Goal: Task Accomplishment & Management: Use online tool/utility

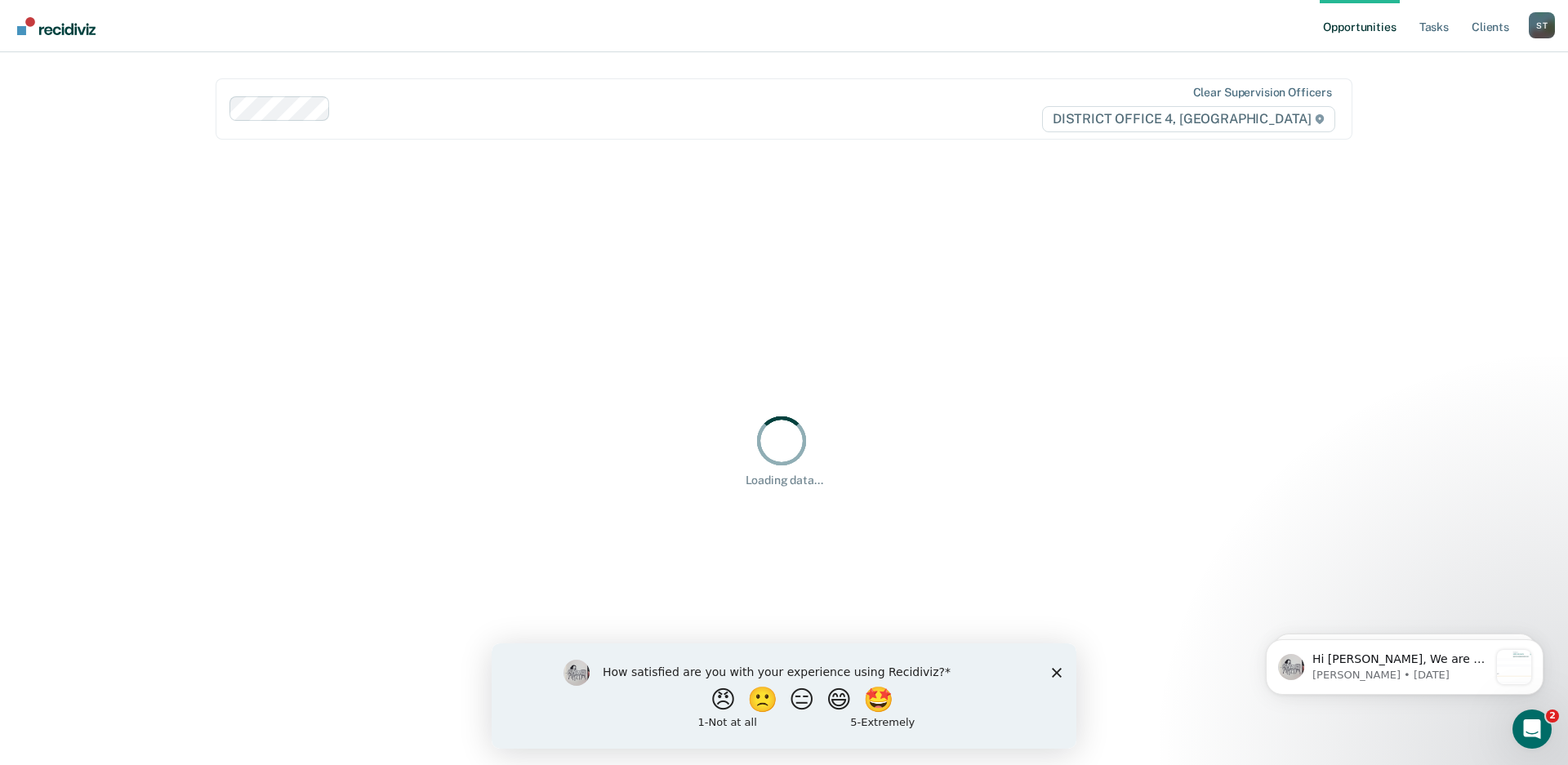
click at [1052, 669] on icon "Close survey" at bounding box center [1056, 672] width 10 height 10
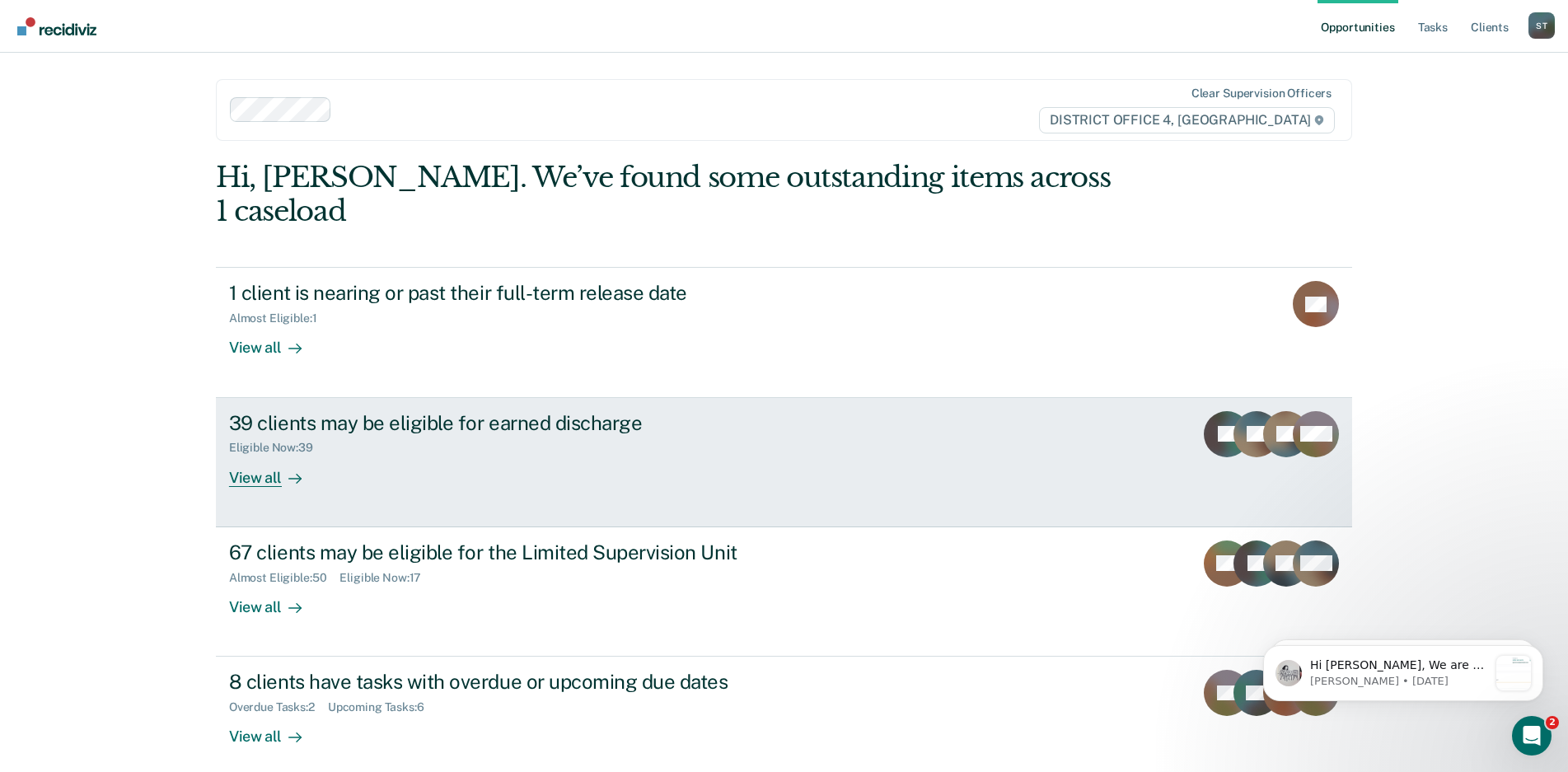
click at [259, 455] on div "View all" at bounding box center [275, 471] width 92 height 33
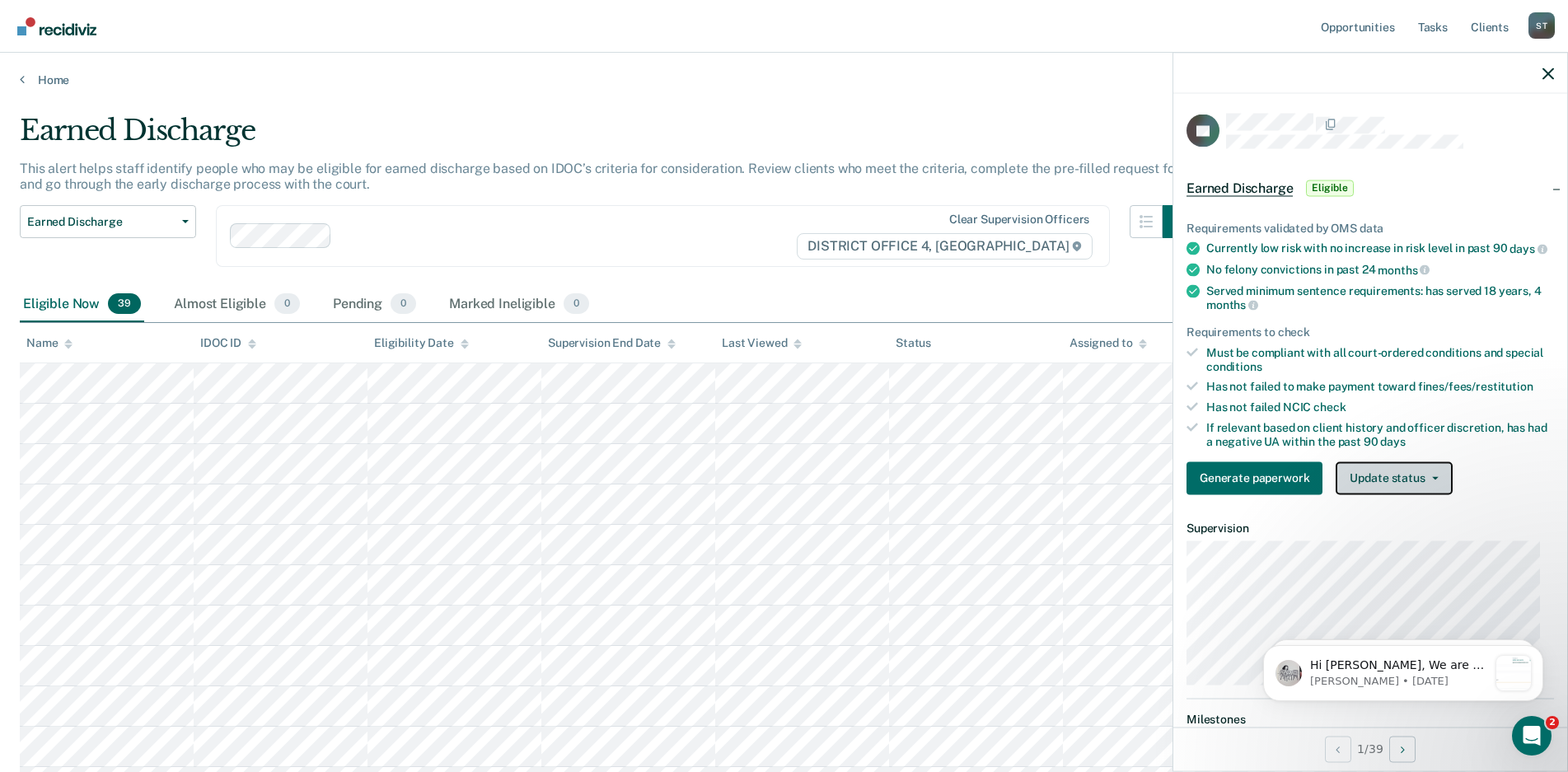
click at [1432, 479] on icon "button" at bounding box center [1434, 479] width 6 height 4
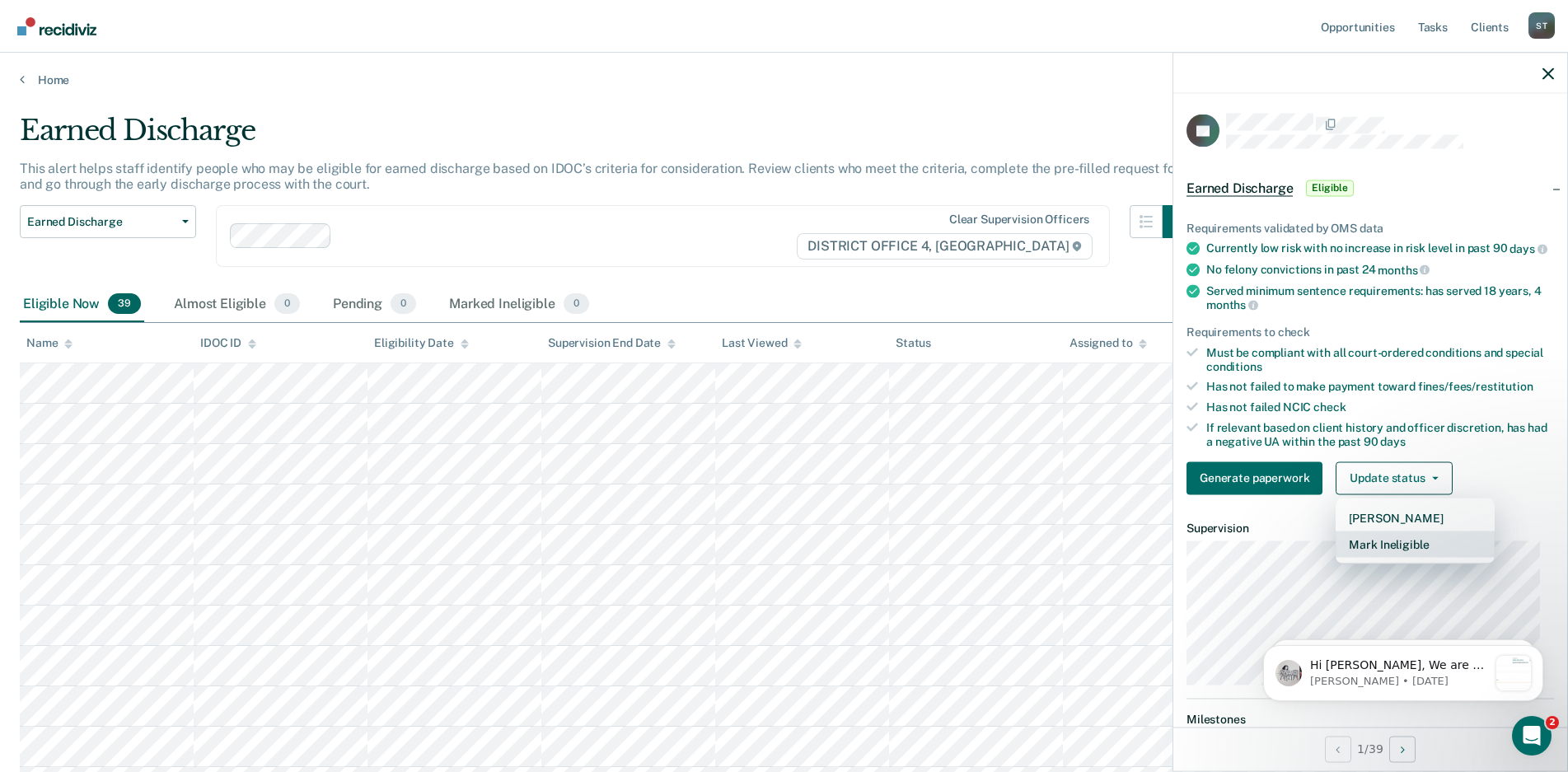
click at [1387, 553] on button "Mark Ineligible" at bounding box center [1415, 544] width 159 height 26
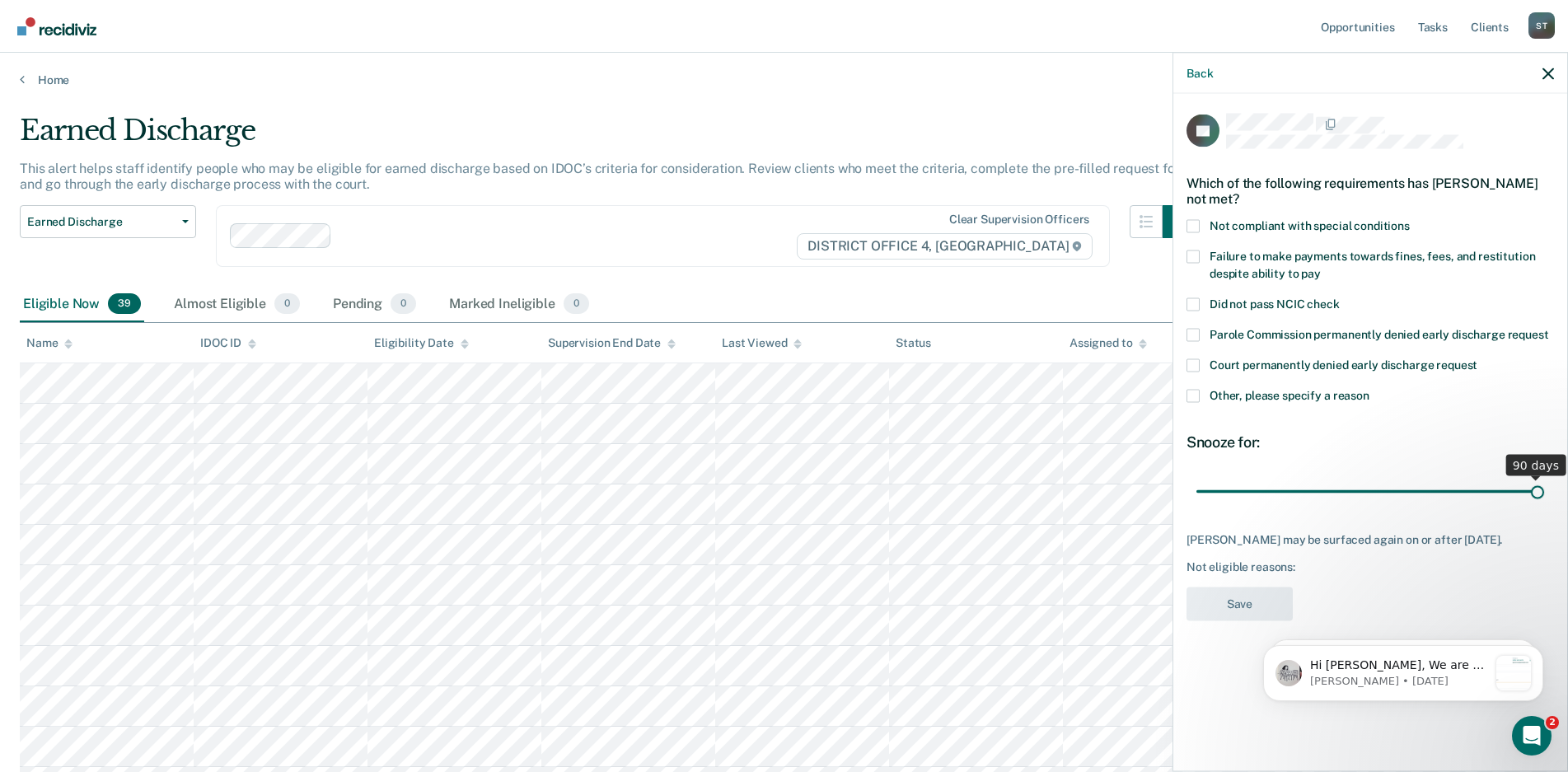
drag, startPoint x: 1312, startPoint y: 490, endPoint x: 1548, endPoint y: 488, distance: 236.0
type input "90"
click at [1545, 487] on input "range" at bounding box center [1369, 492] width 348 height 29
click at [1194, 225] on span at bounding box center [1192, 226] width 14 height 14
click at [1410, 219] on input "Not compliant with special conditions" at bounding box center [1410, 219] width 0 height 0
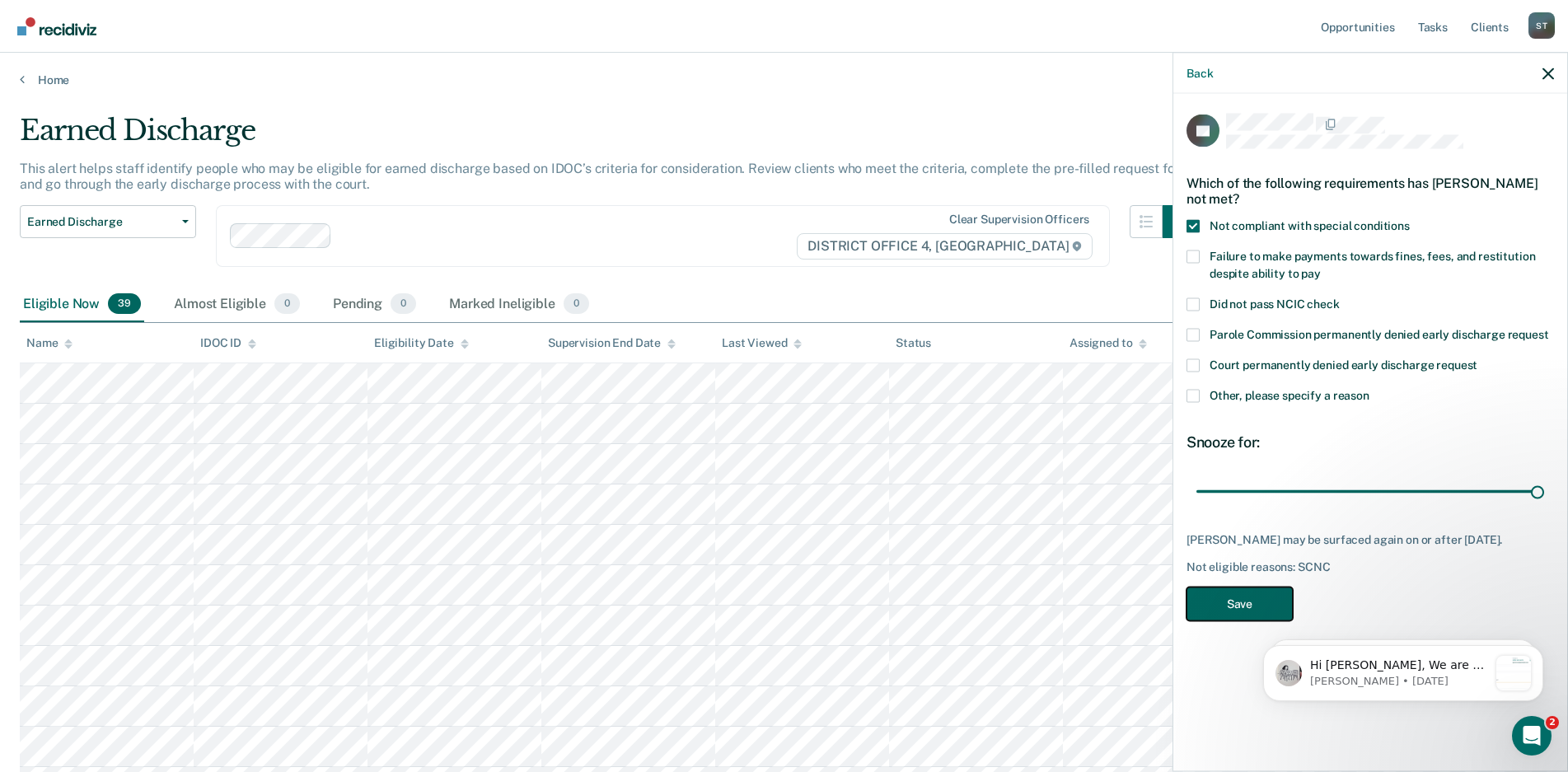
click at [1231, 600] on button "Save" at bounding box center [1239, 603] width 107 height 33
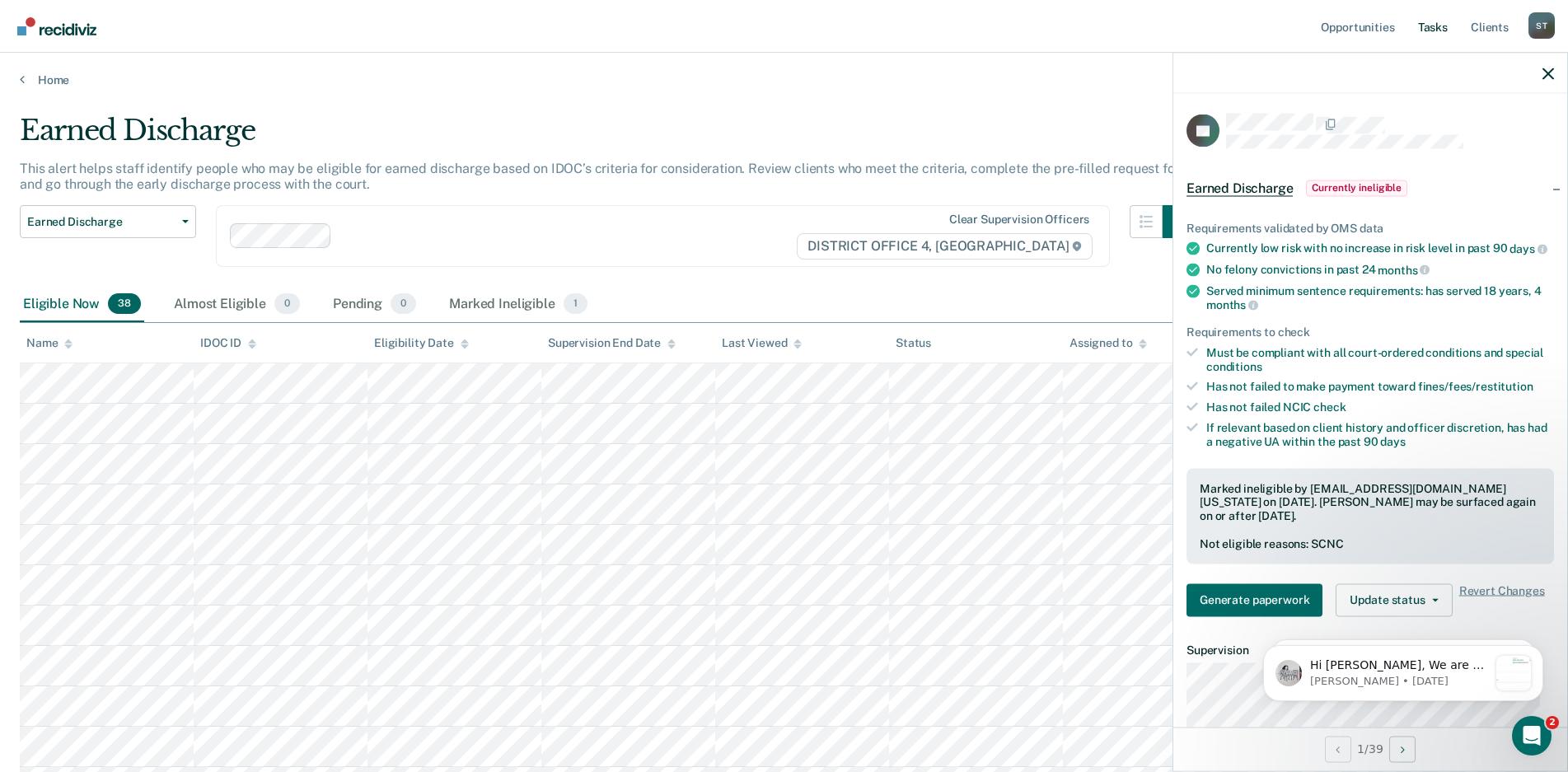
click at [1427, 26] on link "Tasks" at bounding box center [1433, 26] width 36 height 52
